Goal: Find specific page/section

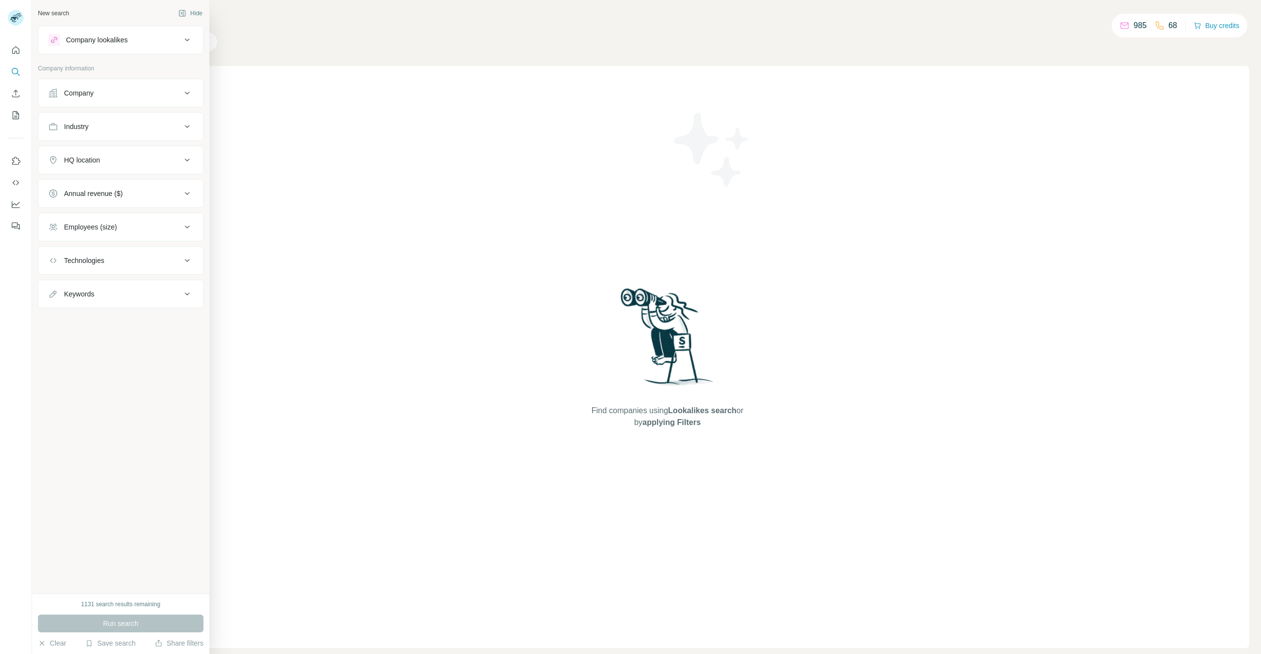
click at [75, 11] on div "New search Hide" at bounding box center [121, 13] width 166 height 15
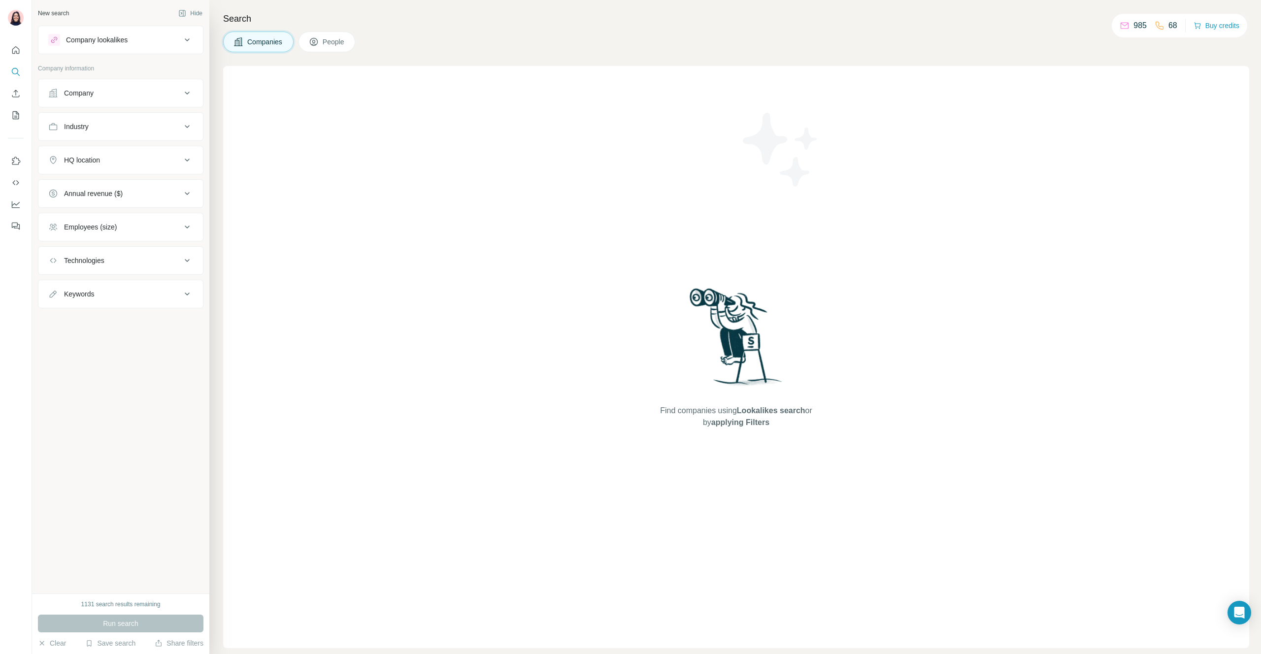
click at [104, 132] on button "Industry" at bounding box center [120, 127] width 165 height 24
click at [92, 154] on input at bounding box center [116, 151] width 122 height 11
click at [86, 174] on p "3D Printing" at bounding box center [74, 173] width 34 height 10
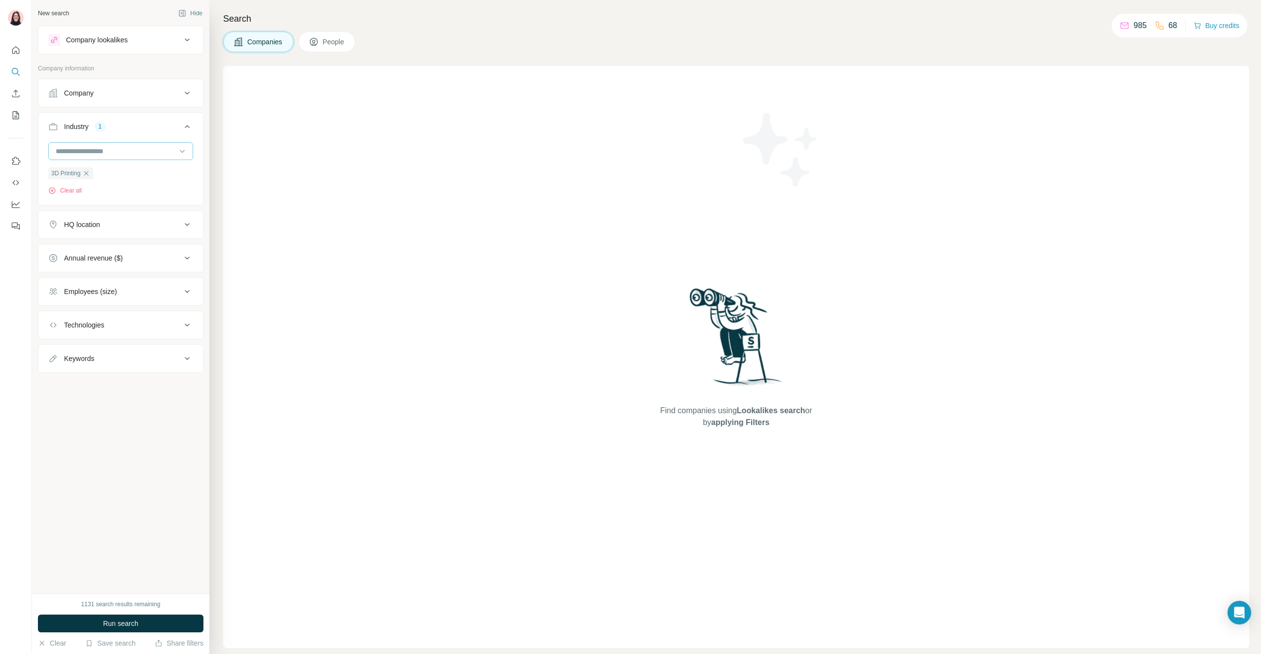
click at [129, 153] on input at bounding box center [116, 151] width 122 height 11
click at [115, 212] on div "Accounting" at bounding box center [121, 209] width 128 height 10
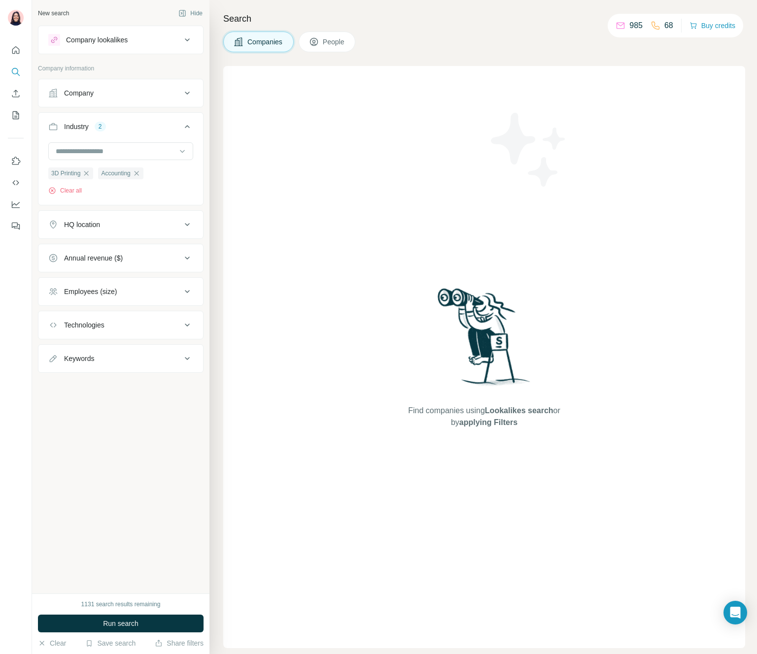
click at [99, 88] on div "Company" at bounding box center [114, 93] width 133 height 10
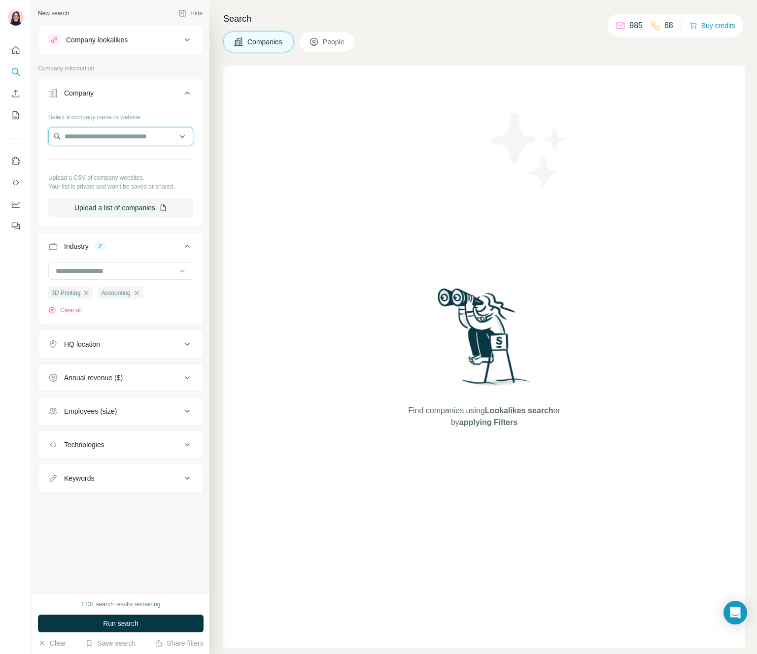
click at [90, 135] on input "text" at bounding box center [120, 137] width 145 height 18
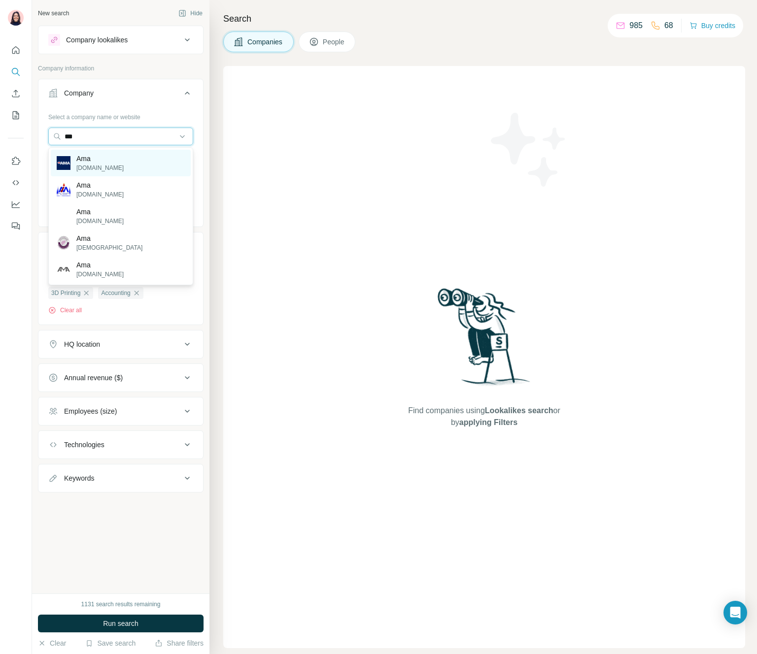
type input "***"
click at [93, 164] on p "amainsider.com" at bounding box center [99, 168] width 47 height 9
